Goal: Task Accomplishment & Management: Use online tool/utility

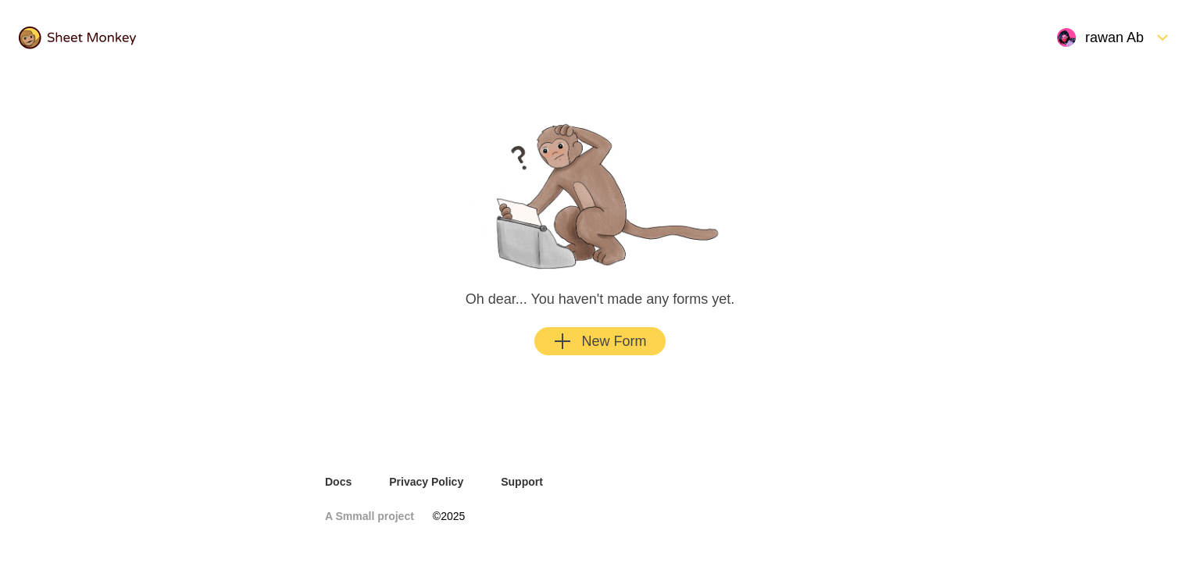
click at [582, 334] on div "New Form" at bounding box center [599, 341] width 93 height 19
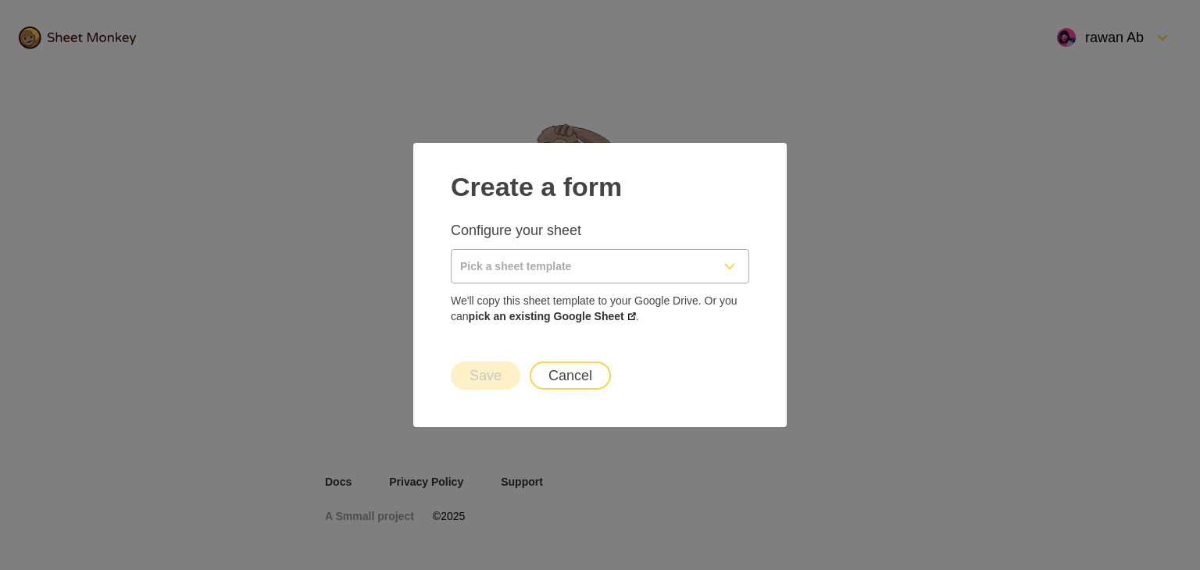
click at [575, 285] on div "Configure your sheet We'll copy this sheet template to your Google Drive. Or yo…" at bounding box center [600, 272] width 298 height 103
click at [575, 274] on input "Pick a sheet template" at bounding box center [580, 266] width 259 height 33
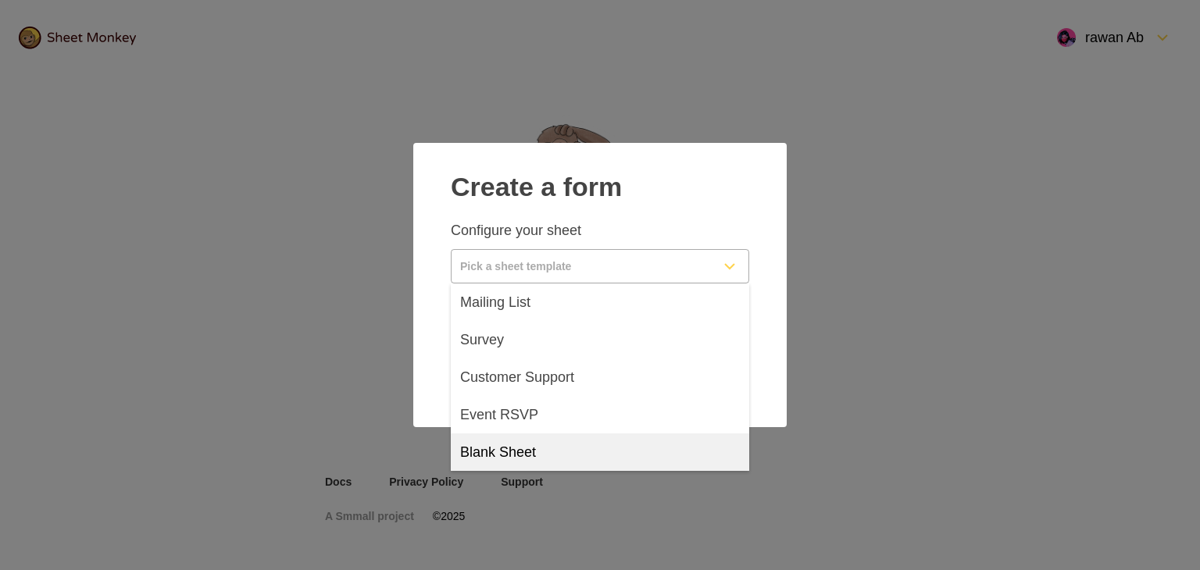
click at [537, 451] on div "Blank Sheet" at bounding box center [600, 452] width 298 height 37
type input "Blank Sheet"
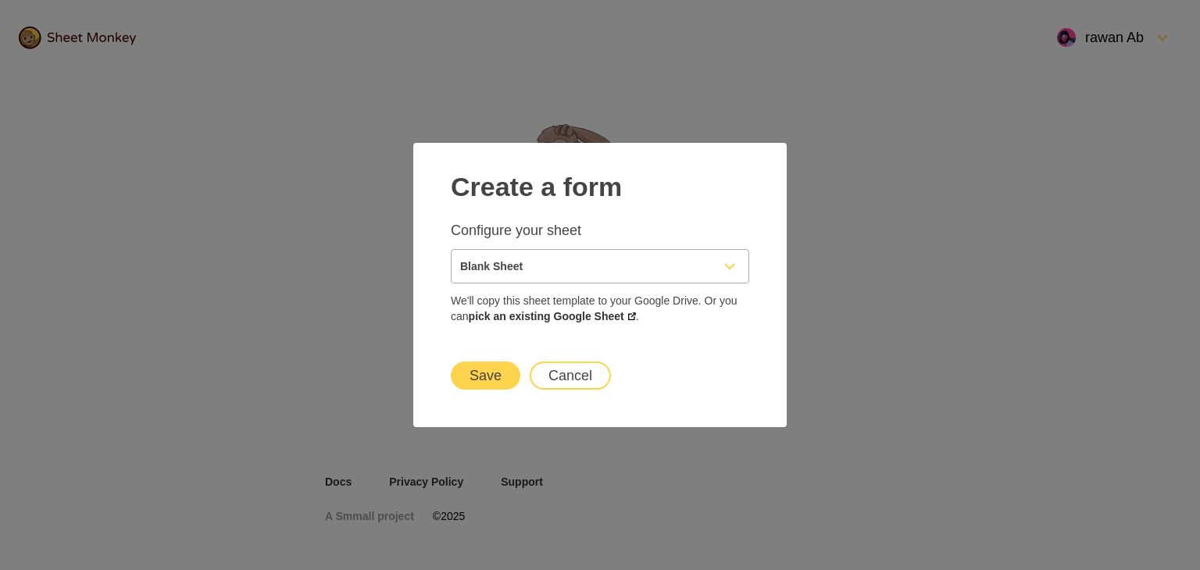
click at [486, 376] on button "Save" at bounding box center [486, 376] width 70 height 28
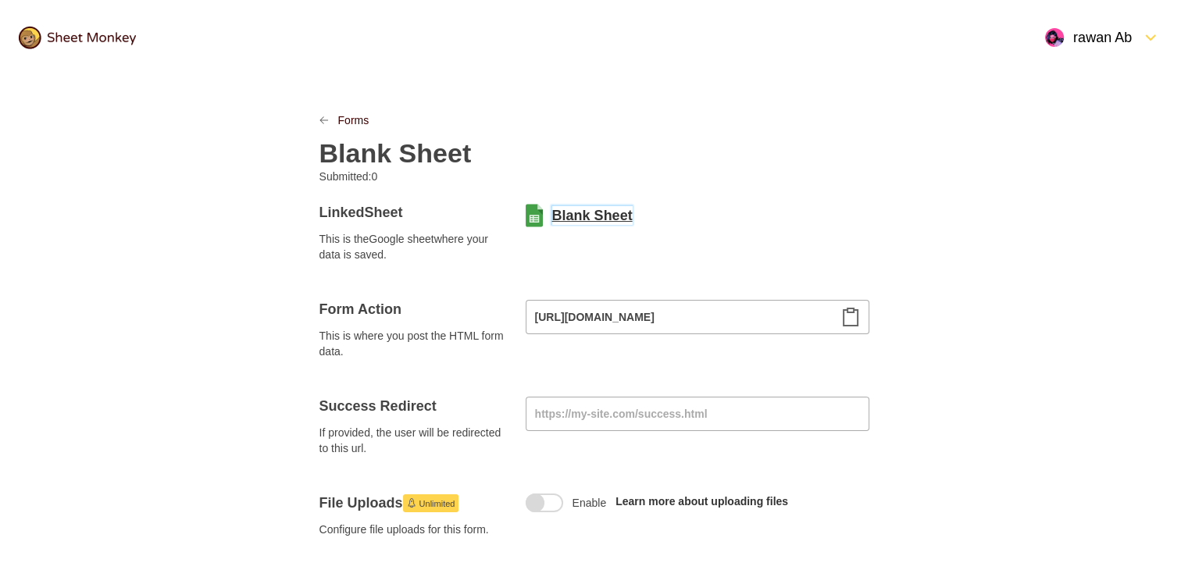
click at [562, 210] on link "Blank Sheet" at bounding box center [592, 215] width 80 height 19
click at [853, 319] on icon "Clipboard" at bounding box center [850, 317] width 19 height 19
